Goal: Task Accomplishment & Management: Manage account settings

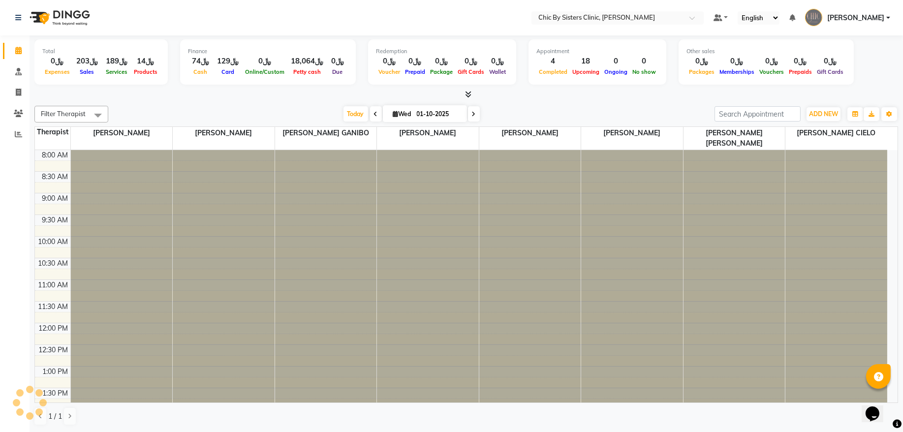
scroll to position [308, 0]
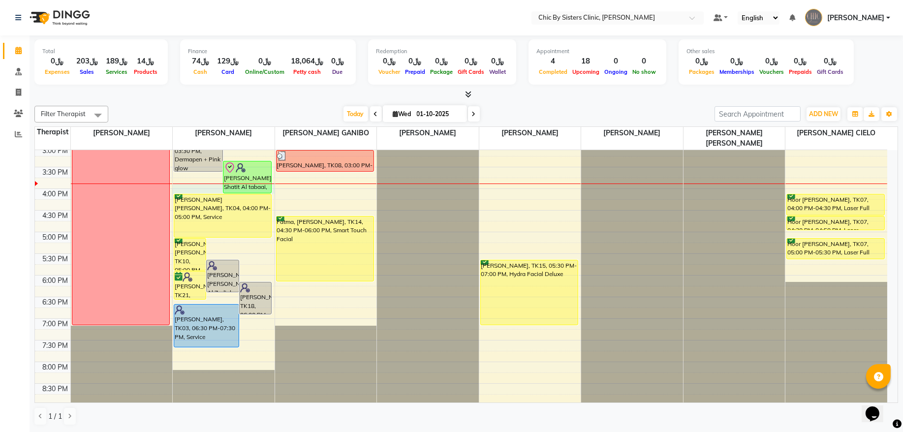
click at [192, 186] on div "8:00 AM 8:30 AM 9:00 AM 9:30 AM 10:00 AM 10:30 AM 11:00 AM 11:30 AM 12:00 PM 12…" at bounding box center [461, 189] width 852 height 692
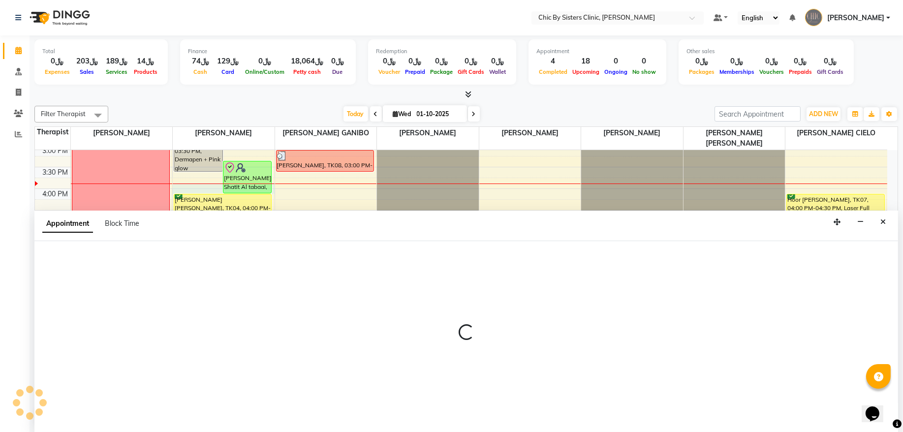
select select "49178"
select select "tentative"
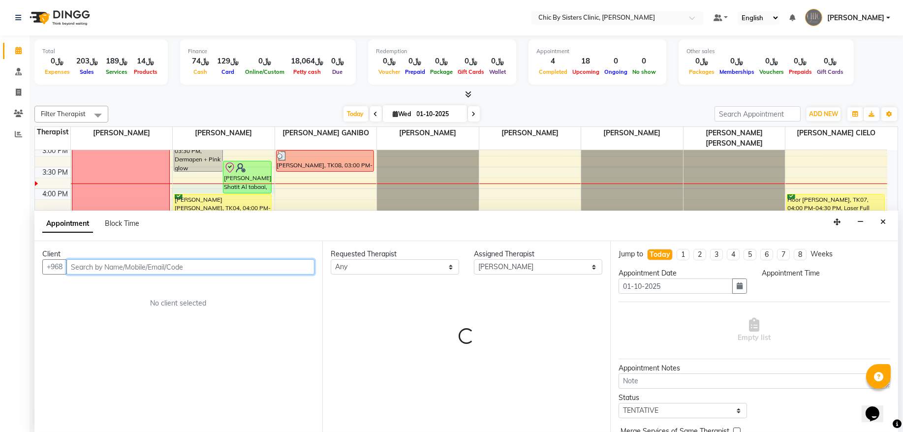
select select "945"
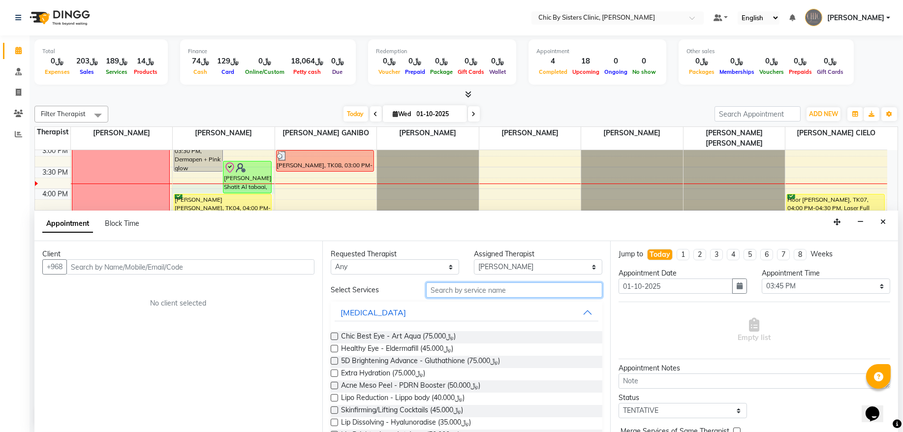
click at [499, 296] on input "text" at bounding box center [514, 289] width 176 height 15
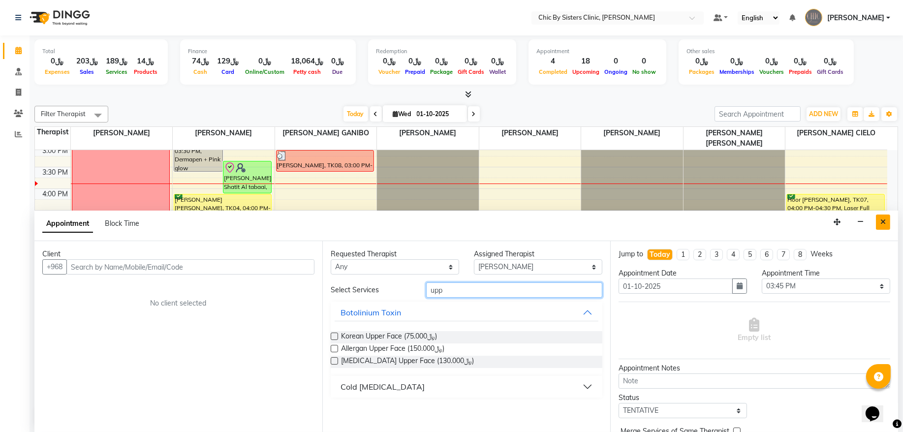
type input "upp"
click at [888, 219] on button "Close" at bounding box center [883, 222] width 14 height 15
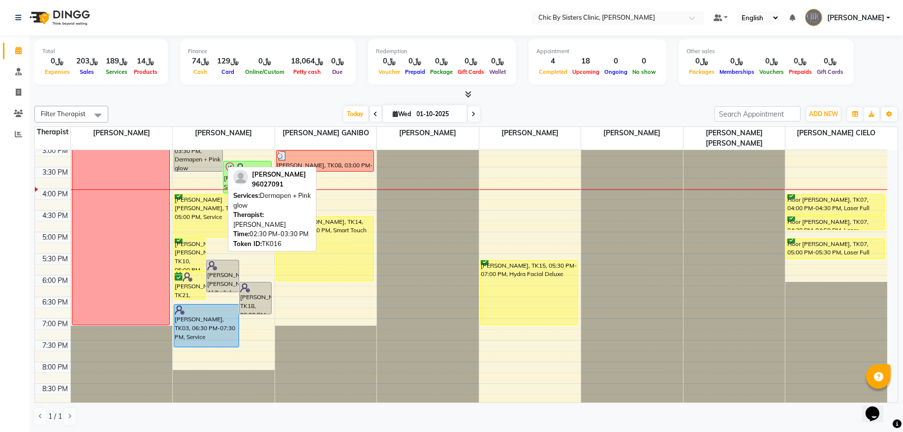
click at [214, 177] on div "8:00 AM 8:30 AM 9:00 AM 9:30 AM 10:00 AM 10:30 AM 11:00 AM 11:30 AM 12:00 PM 12…" at bounding box center [461, 189] width 852 height 692
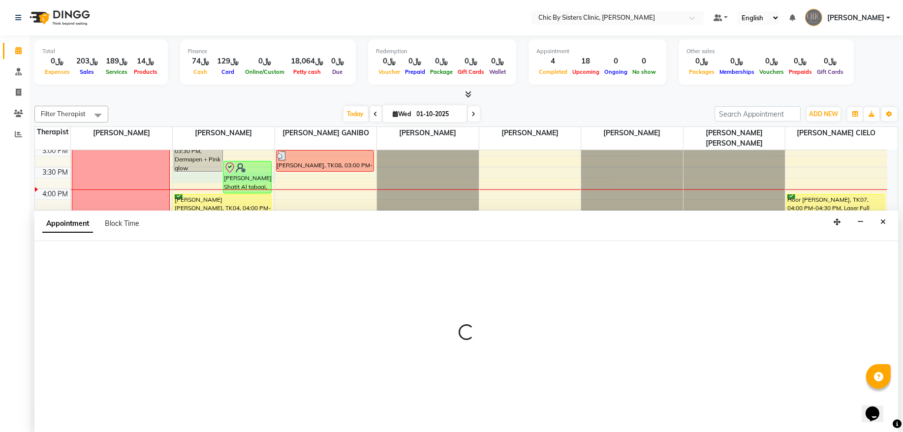
select select "49178"
select select "930"
select select "tentative"
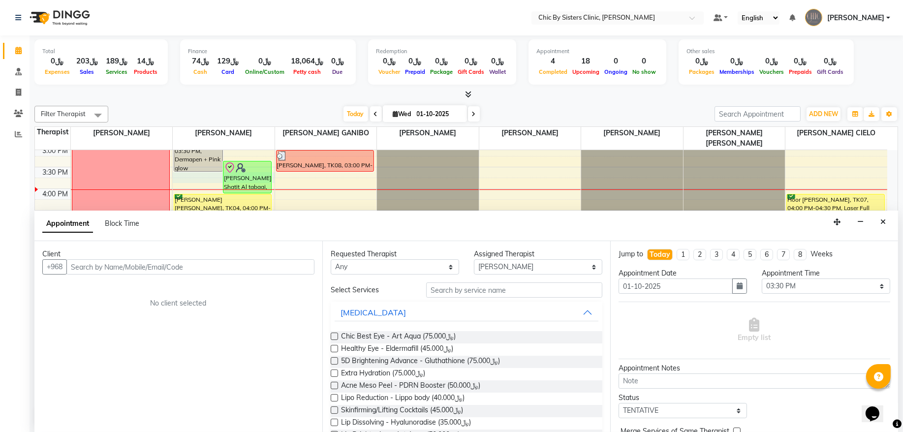
click at [507, 284] on div "Requested Therapist Any [PERSON_NAME] [PERSON_NAME] [PERSON_NAME] MAGO [PERSON_…" at bounding box center [466, 336] width 288 height 191
click at [507, 284] on input "text" at bounding box center [514, 289] width 176 height 15
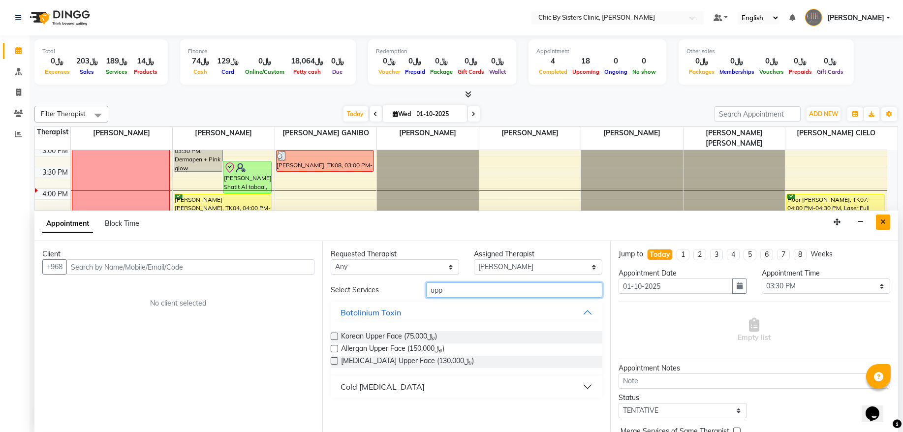
type input "upp"
click at [879, 220] on button "Close" at bounding box center [883, 222] width 14 height 15
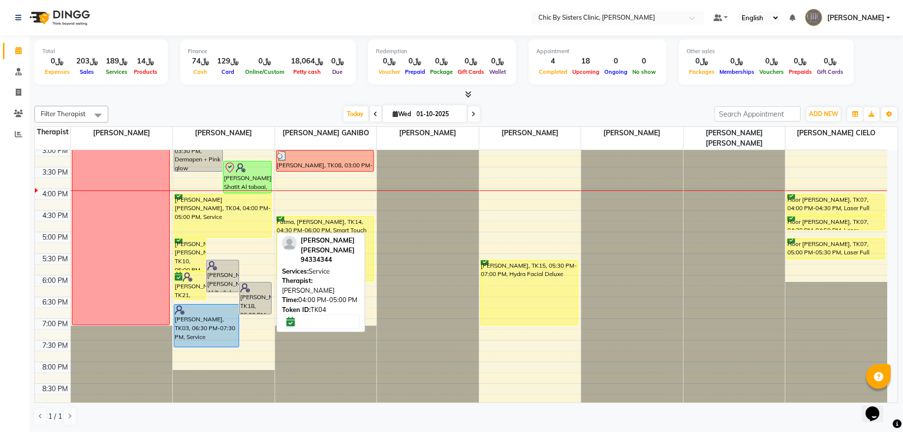
click at [230, 222] on div "[PERSON_NAME] [PERSON_NAME], TK04, 04:00 PM-05:00 PM, Service" at bounding box center [222, 215] width 97 height 43
select select "6"
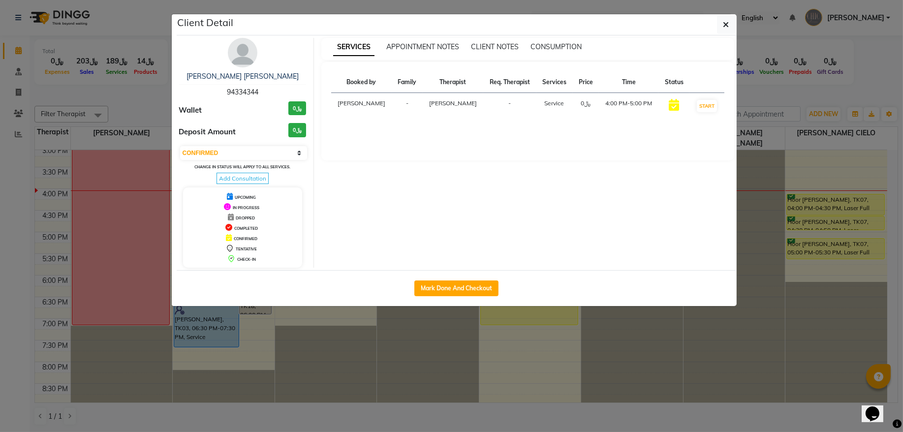
click at [230, 56] on img at bounding box center [243, 53] width 30 height 30
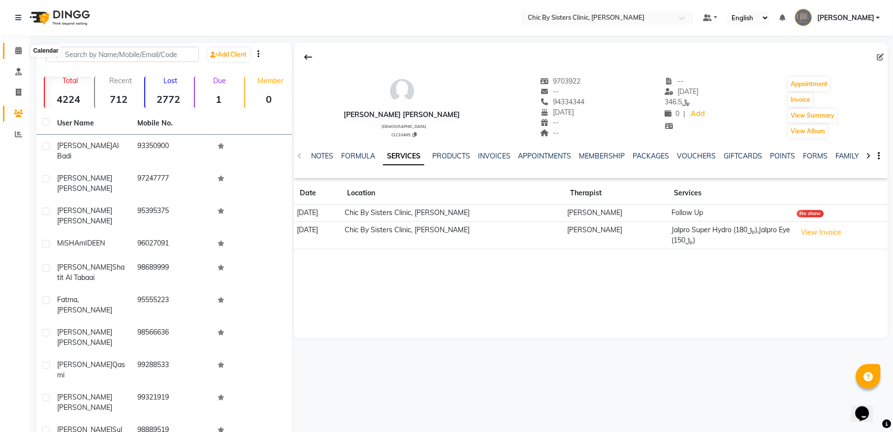
click at [20, 48] on icon at bounding box center [18, 50] width 6 height 7
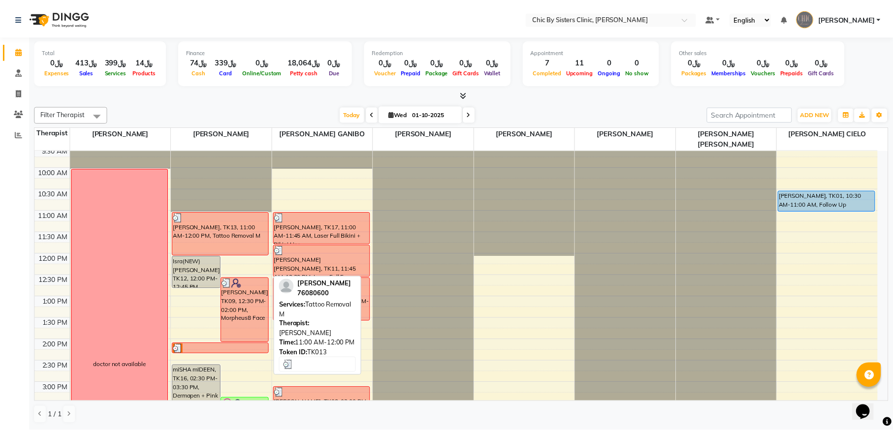
scroll to position [199, 0]
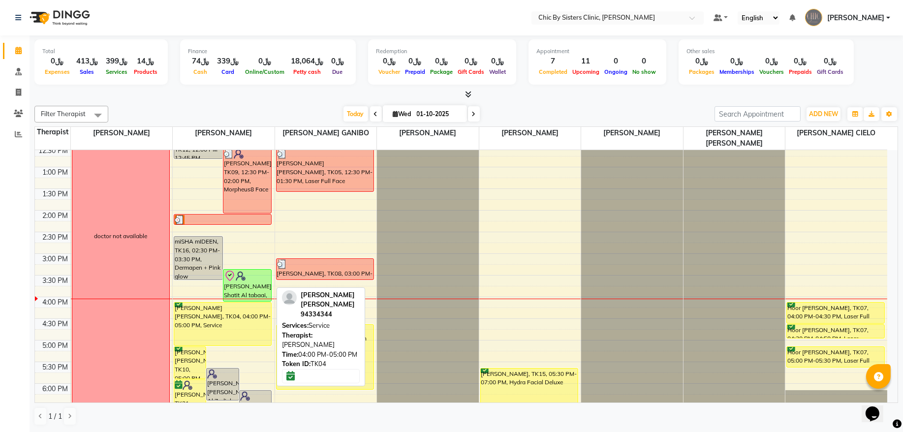
click at [222, 317] on div "[PERSON_NAME] [PERSON_NAME], TK04, 04:00 PM-05:00 PM, Service" at bounding box center [222, 324] width 97 height 43
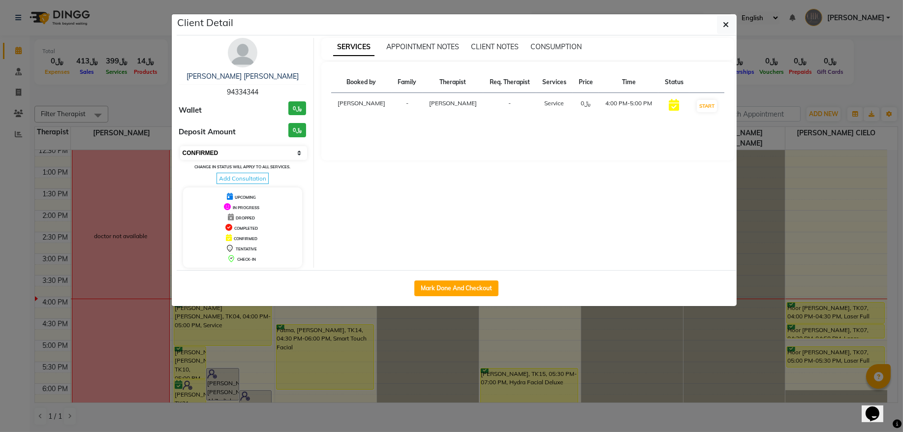
click at [271, 157] on select "Select IN SERVICE CONFIRMED TENTATIVE CHECK IN MARK DONE DROPPED UPCOMING" at bounding box center [243, 153] width 127 height 14
select select "8"
click at [180, 147] on select "Select IN SERVICE CONFIRMED TENTATIVE CHECK IN MARK DONE DROPPED UPCOMING" at bounding box center [243, 153] width 127 height 14
click at [149, 108] on ngb-modal-window "Client Detail [PERSON_NAME] [PERSON_NAME] 94334344 Wallet ﷼0 Deposit Amount ﷼0 …" at bounding box center [451, 216] width 903 height 432
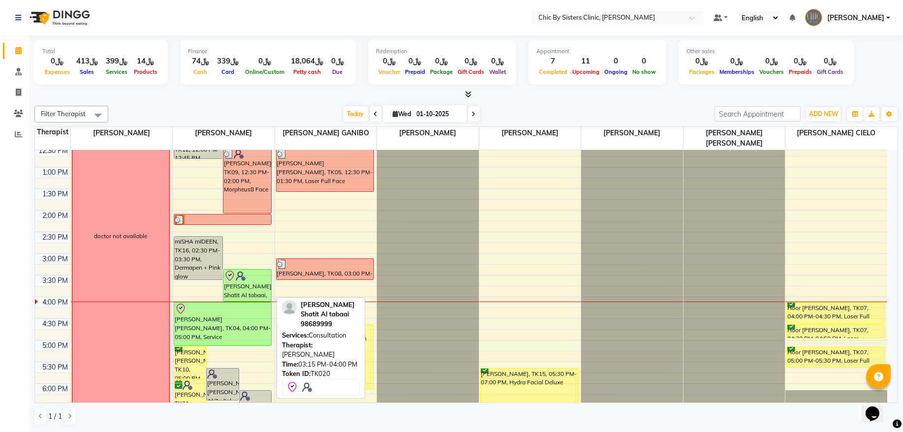
click at [252, 290] on div "[PERSON_NAME] Shatit Al tabaai, TK20, 03:15 PM-04:00 PM, Consultation" at bounding box center [247, 285] width 48 height 31
select select "8"
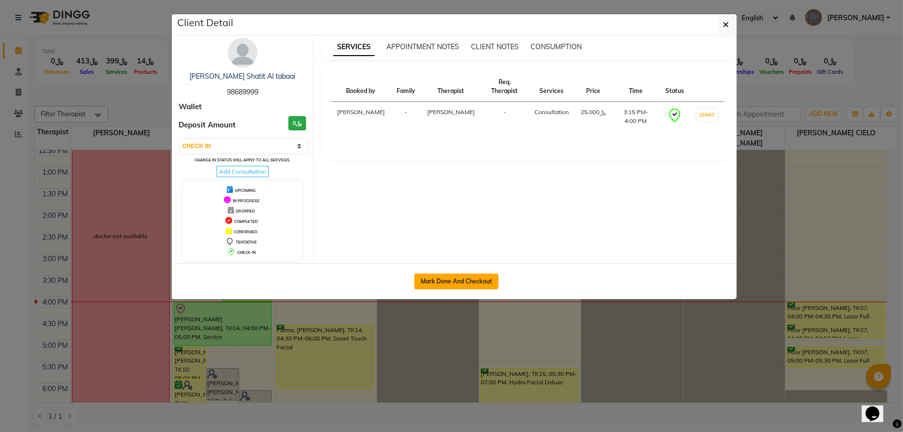
click at [469, 279] on button "Mark Done And Checkout" at bounding box center [456, 282] width 84 height 16
select select "service"
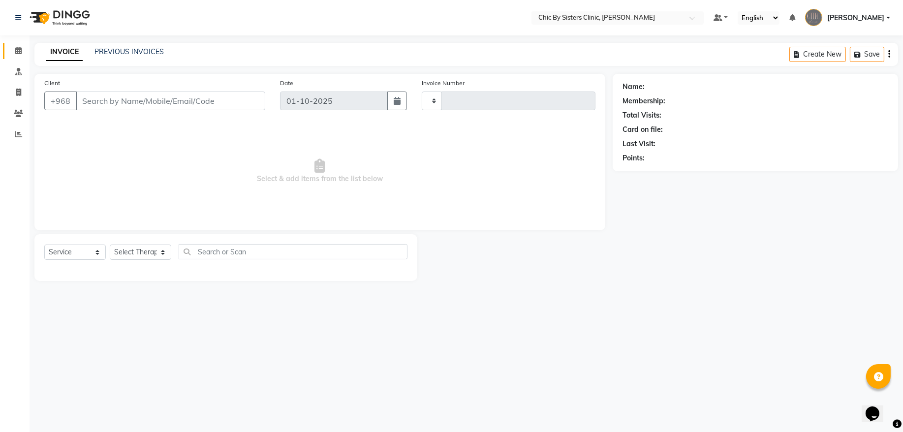
type input "2442"
select select "6348"
type input "98689999"
select select "49178"
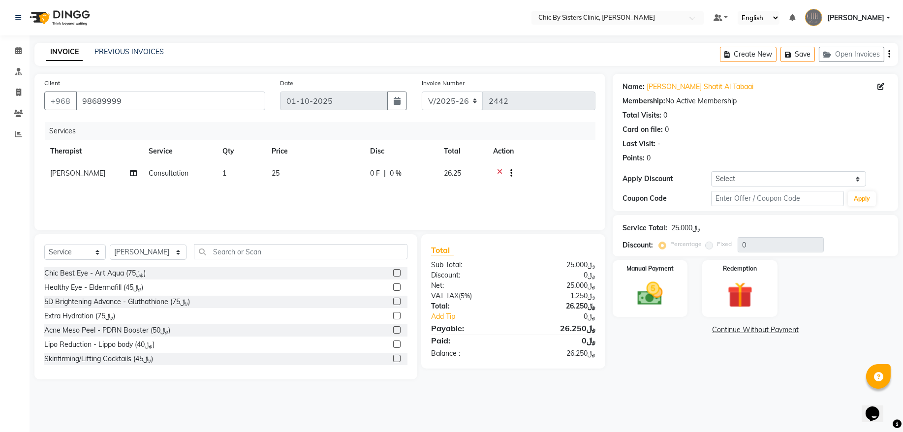
click at [499, 170] on icon at bounding box center [499, 174] width 5 height 12
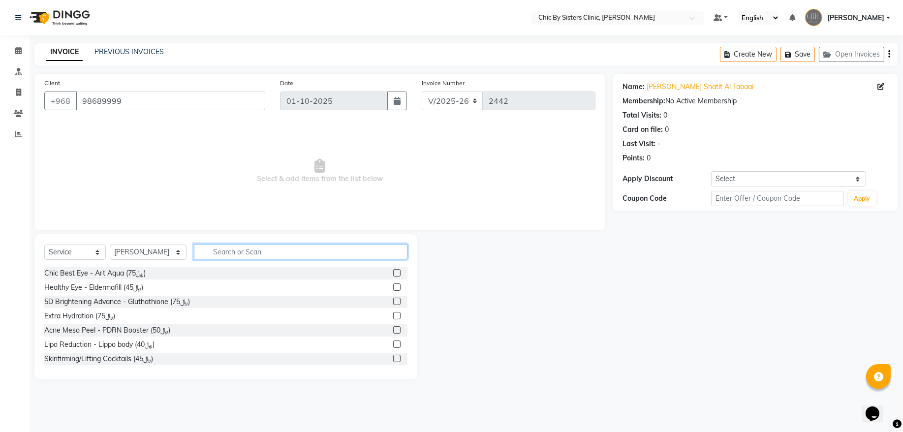
click at [367, 250] on input "text" at bounding box center [301, 251] width 214 height 15
type input "upp"
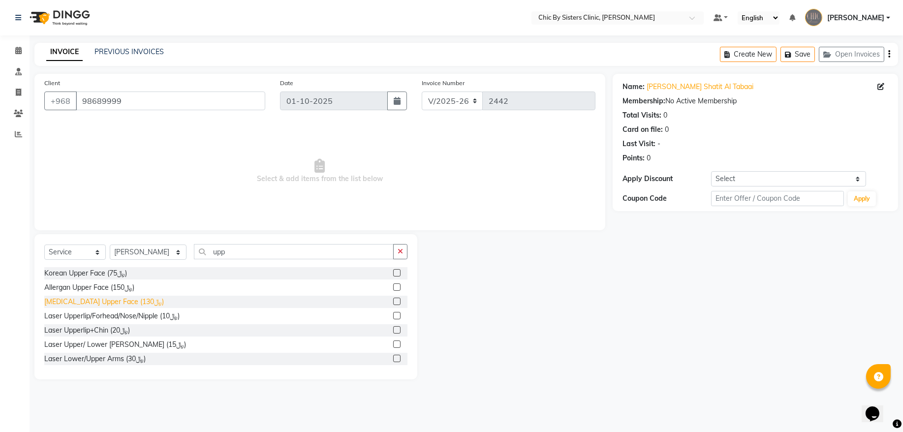
click at [101, 306] on div "[MEDICAL_DATA] Upper Face (﷼130)" at bounding box center [104, 302] width 120 height 10
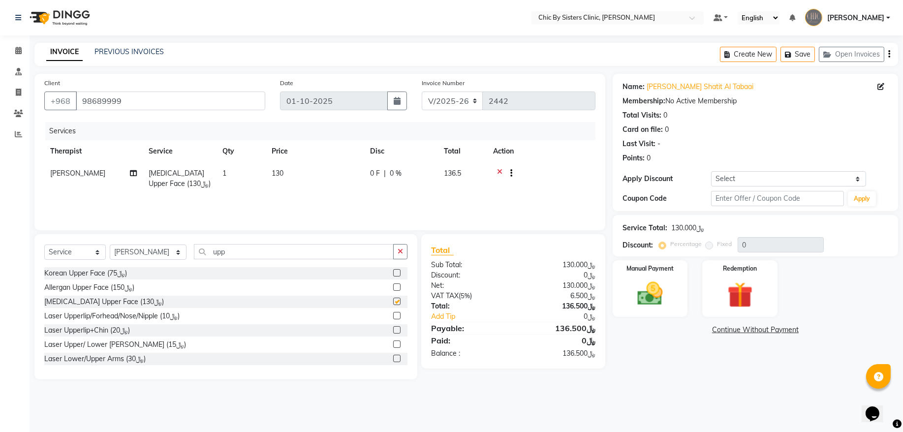
checkbox input "false"
click at [673, 285] on div "Manual Payment" at bounding box center [650, 288] width 78 height 59
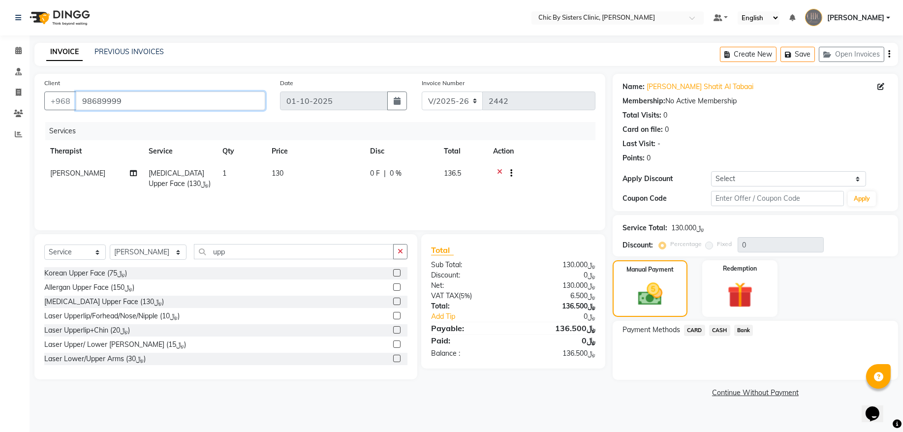
click at [99, 99] on input "98689999" at bounding box center [170, 101] width 189 height 19
click at [694, 330] on span "CARD" at bounding box center [694, 330] width 21 height 11
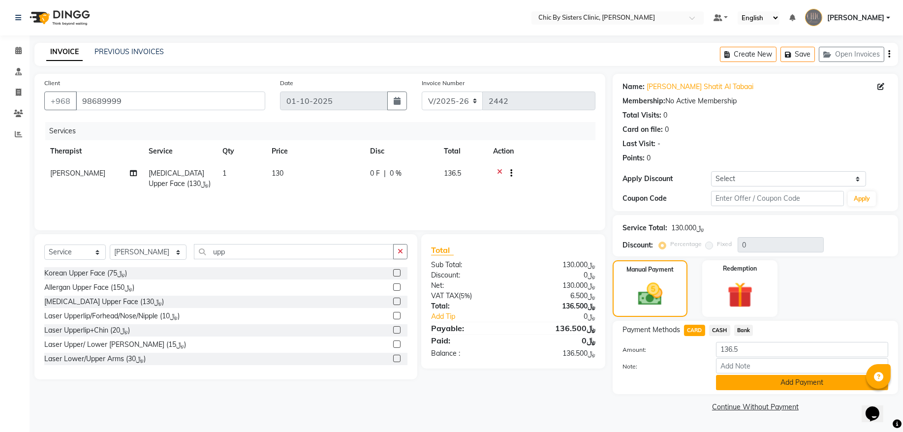
click at [774, 382] on button "Add Payment" at bounding box center [802, 382] width 172 height 15
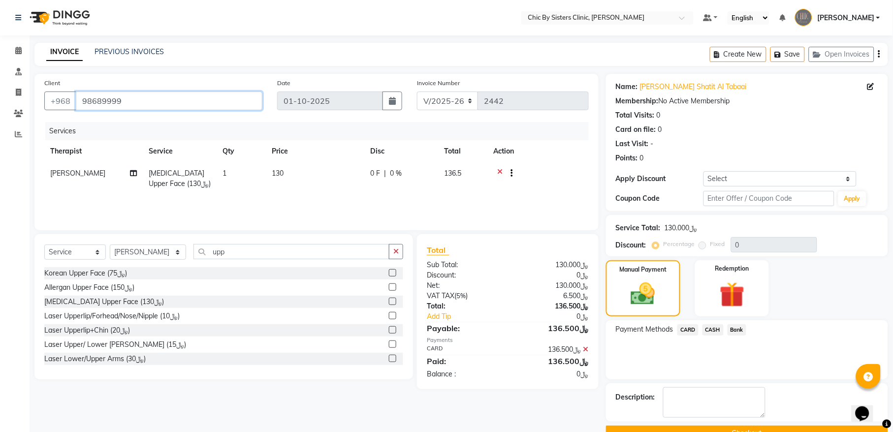
click at [103, 99] on input "98689999" at bounding box center [169, 101] width 187 height 19
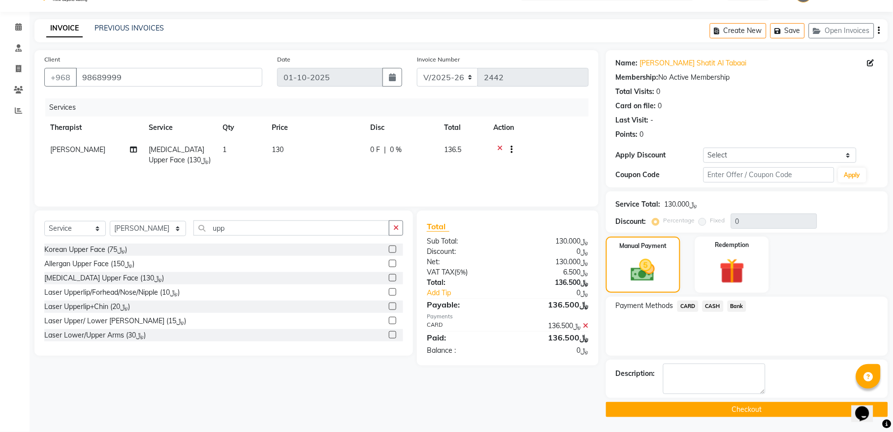
click at [700, 419] on main "INVOICE PREVIOUS INVOICES Create New Save Open Invoices Client [PHONE_NUMBER] D…" at bounding box center [461, 225] width 863 height 413
click at [695, 406] on button "Checkout" at bounding box center [747, 409] width 282 height 15
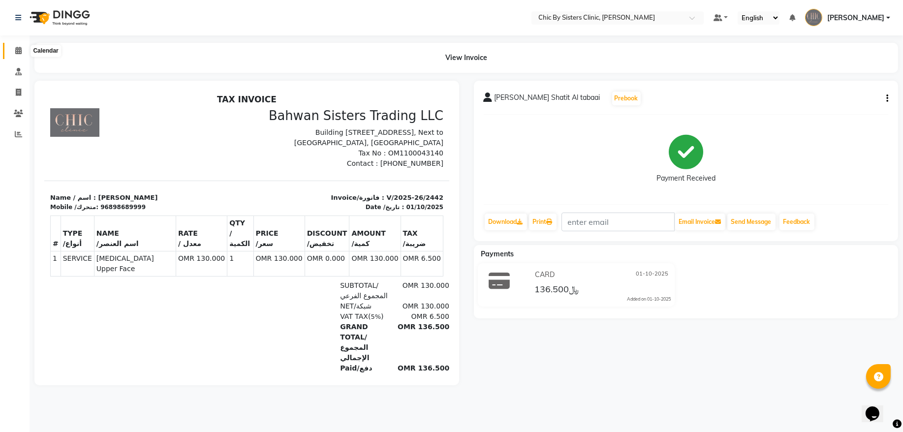
click at [12, 54] on span at bounding box center [18, 50] width 17 height 11
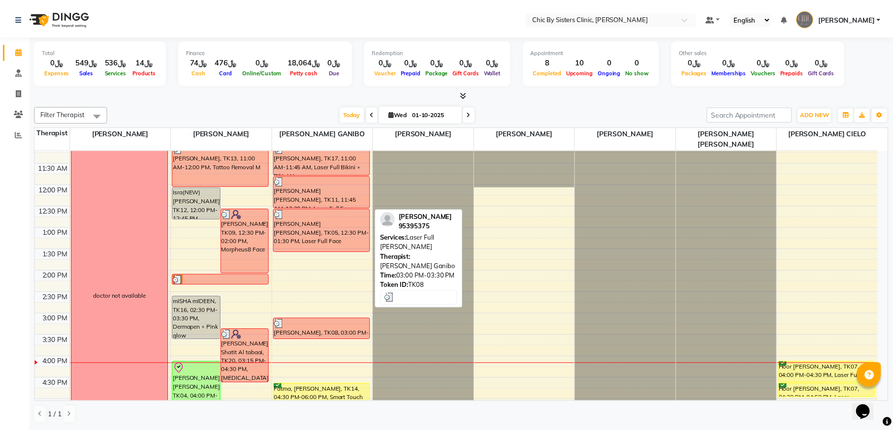
scroll to position [133, 0]
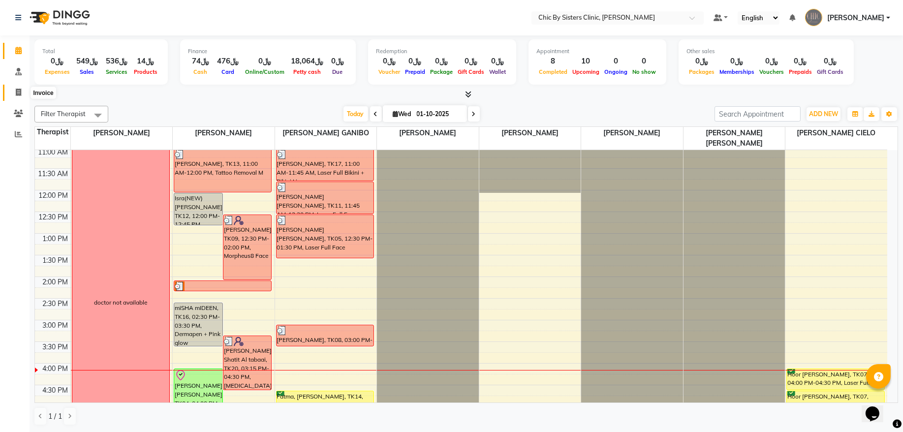
click at [20, 87] on span at bounding box center [18, 92] width 17 height 11
select select "service"
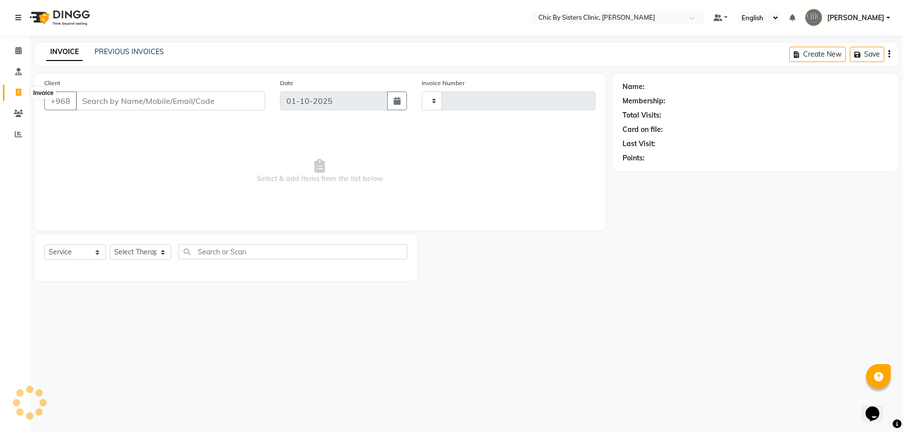
type input "2443"
select select "6348"
click at [133, 52] on link "PREVIOUS INVOICES" at bounding box center [128, 51] width 69 height 9
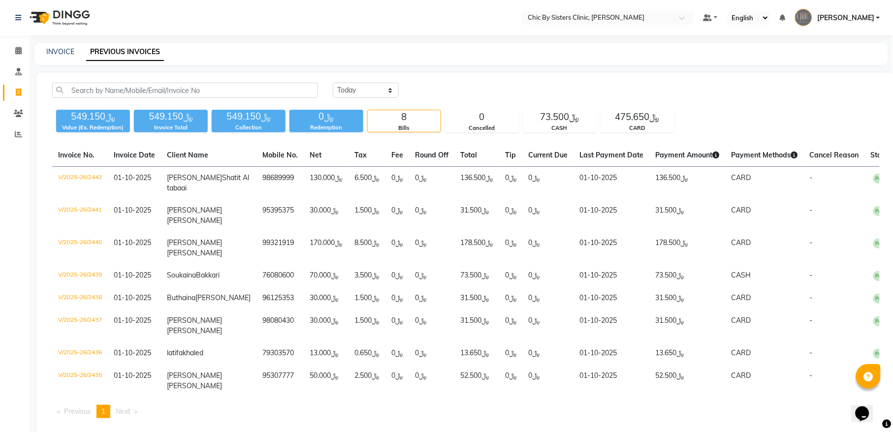
click at [29, 52] on li "Calendar" at bounding box center [15, 50] width 30 height 21
click at [20, 50] on icon at bounding box center [18, 50] width 6 height 7
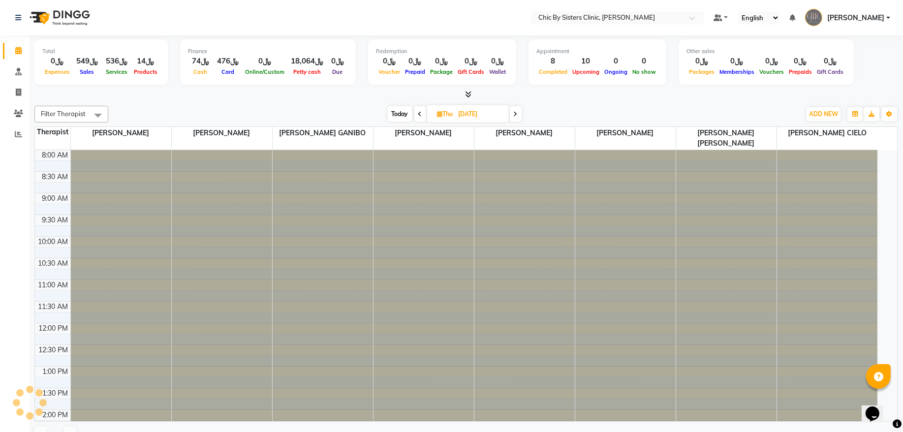
click at [486, 112] on input "[DATE]" at bounding box center [480, 114] width 49 height 15
select select "10"
select select "2025"
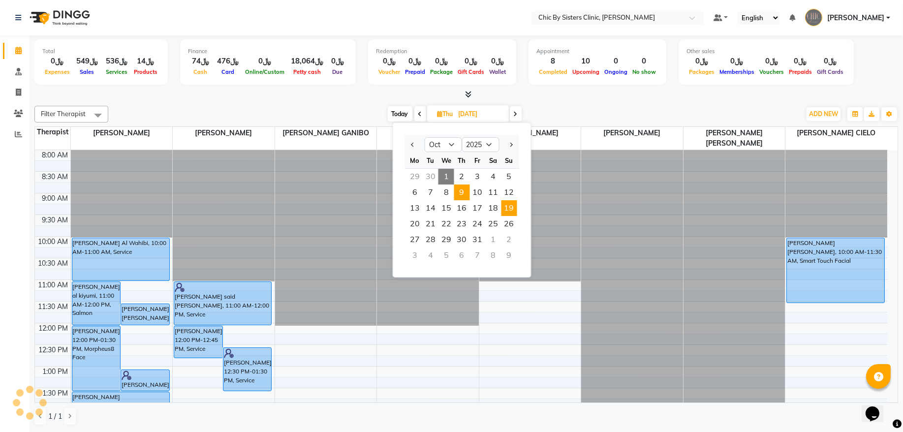
click at [510, 205] on span "19" at bounding box center [509, 208] width 16 height 16
type input "[DATE]"
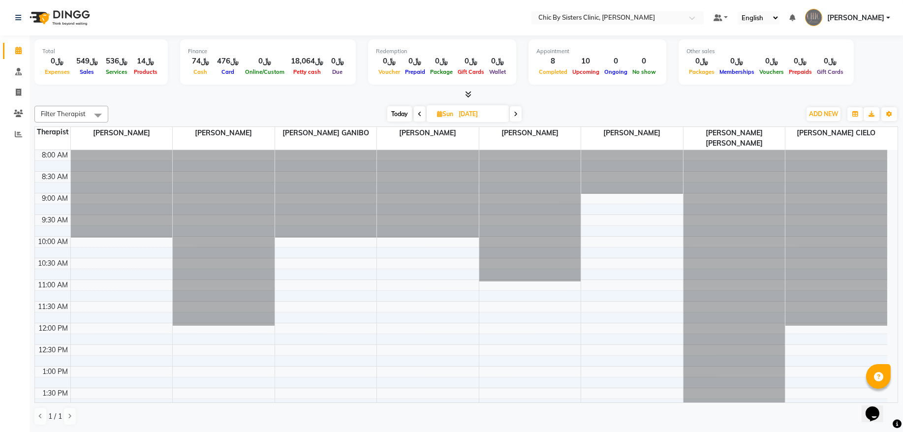
scroll to position [352, 0]
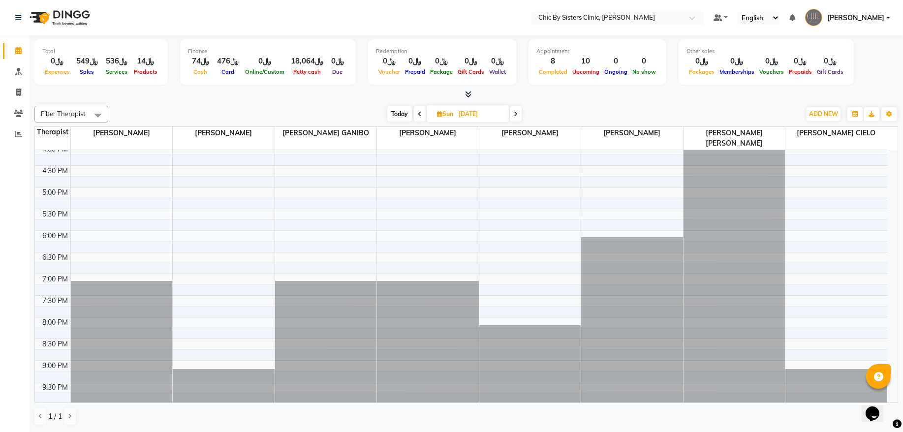
click at [472, 120] on input "[DATE]" at bounding box center [480, 114] width 49 height 15
select select "10"
select select "2025"
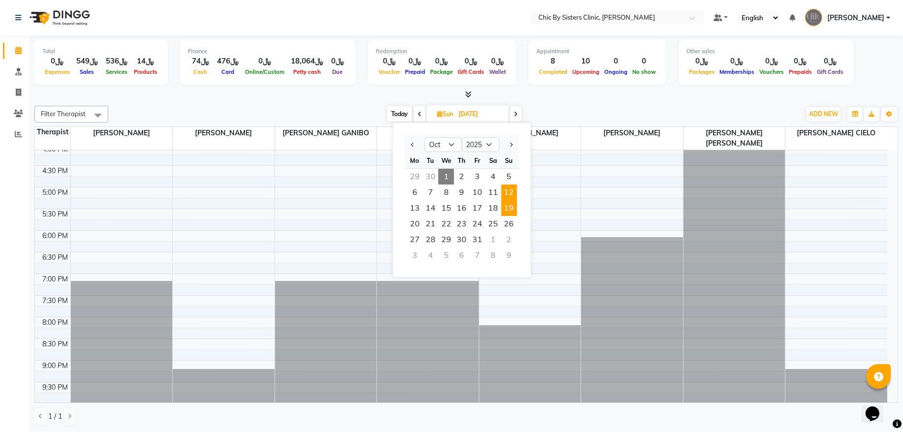
click at [508, 192] on span "12" at bounding box center [509, 193] width 16 height 16
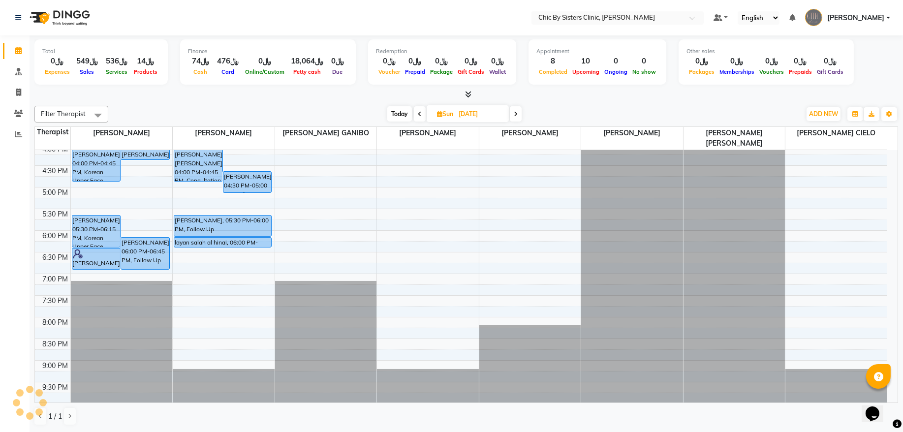
scroll to position [20, 0]
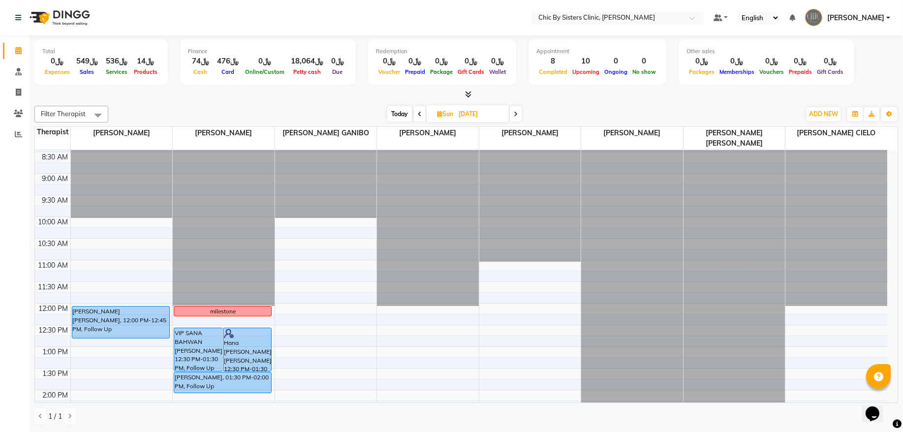
click at [399, 114] on span "Today" at bounding box center [399, 113] width 25 height 15
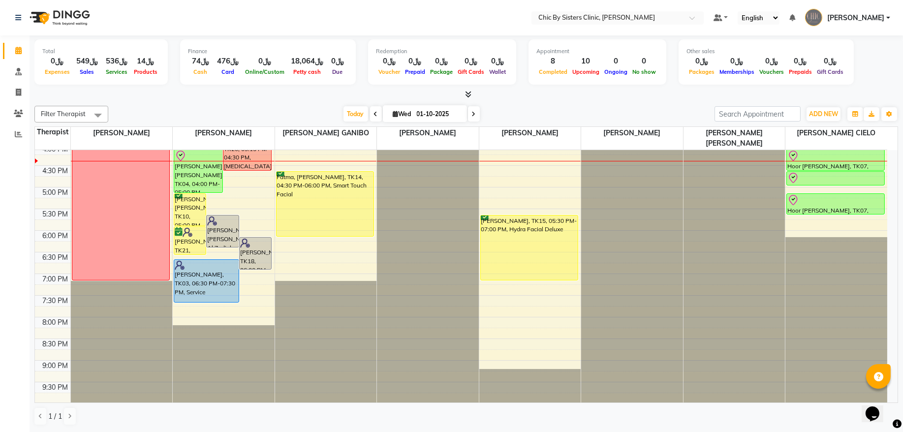
click at [473, 114] on span at bounding box center [474, 113] width 12 height 15
type input "02-10-2025"
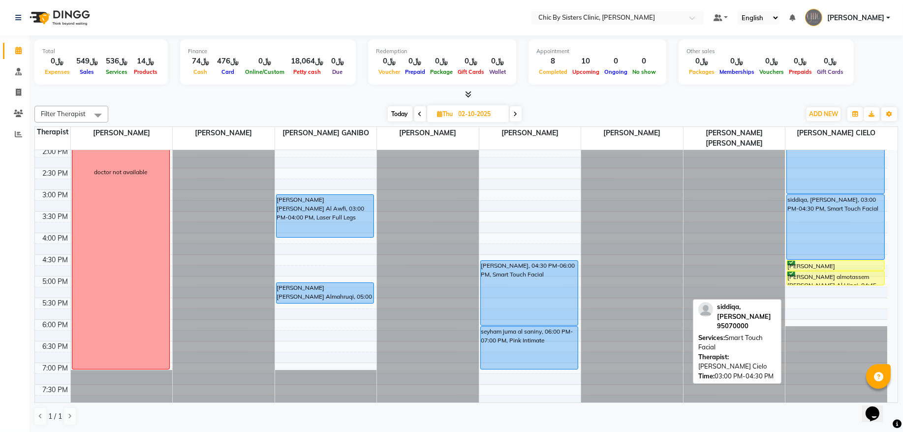
scroll to position [286, 0]
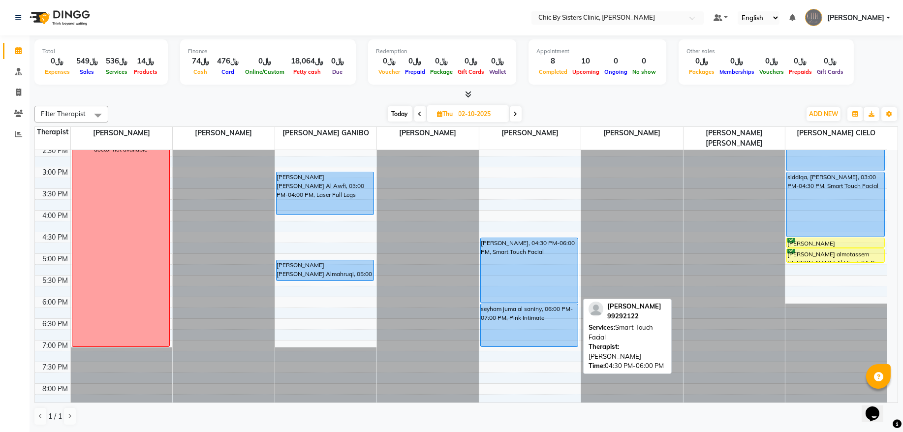
click at [550, 262] on div "[PERSON_NAME], 04:30 PM-06:00 PM, Smart Touch Facial" at bounding box center [529, 270] width 97 height 64
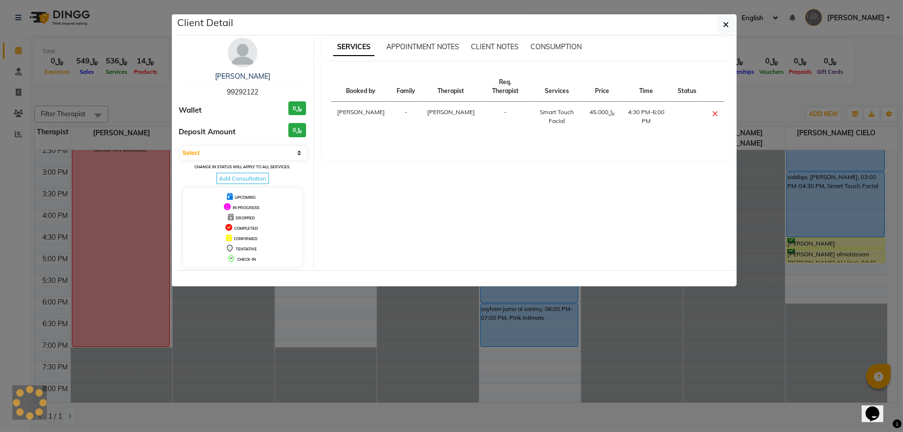
click at [115, 88] on ngb-modal-window "Client Detail [PERSON_NAME] 99292122 Wallet ﷼0 Deposit Amount ﷼0 Select CONFIRM…" at bounding box center [451, 216] width 903 height 432
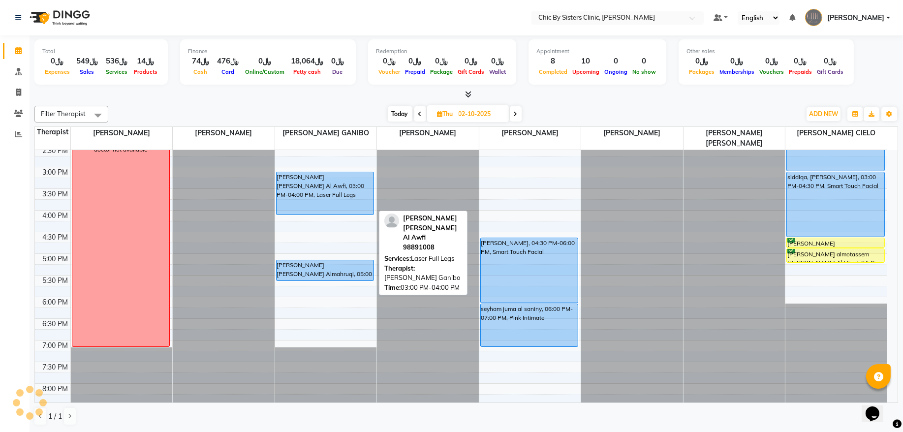
click at [338, 191] on div "[PERSON_NAME] [PERSON_NAME] Al Awfi, 03:00 PM-04:00 PM, Laser Full Legs" at bounding box center [325, 193] width 97 height 42
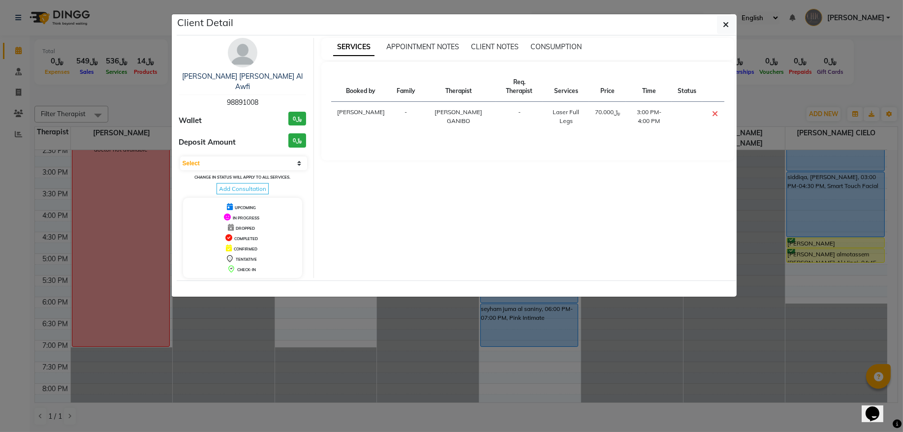
click at [104, 101] on ngb-modal-window "Client Detail [PERSON_NAME] [PERSON_NAME] Al Awfi 98891008 Wallet ﷼0 Deposit Am…" at bounding box center [451, 216] width 903 height 432
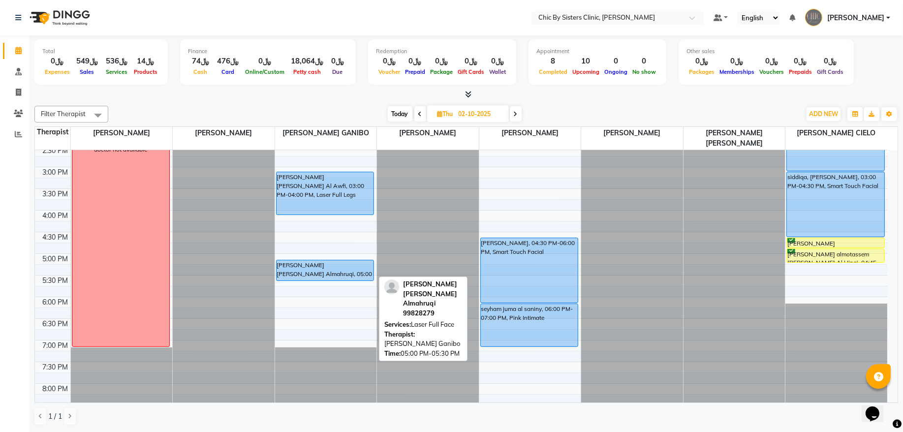
click at [302, 264] on div "[PERSON_NAME] [PERSON_NAME] Almahruqi, 05:00 PM-05:30 PM, Laser Full Face" at bounding box center [325, 270] width 97 height 20
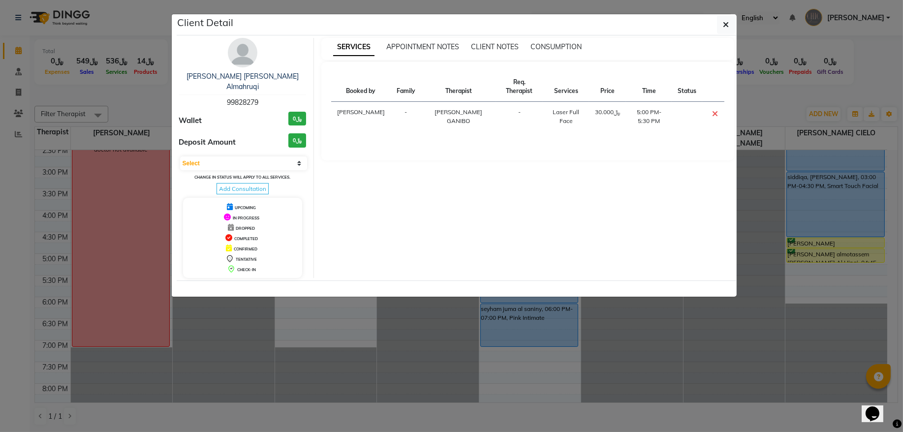
click at [124, 111] on ngb-modal-window "Client Detail [PERSON_NAME] [PERSON_NAME] Almahruqi 99828279 Wallet ﷼0 Deposit …" at bounding box center [451, 216] width 903 height 432
